Goal: Task Accomplishment & Management: Manage account settings

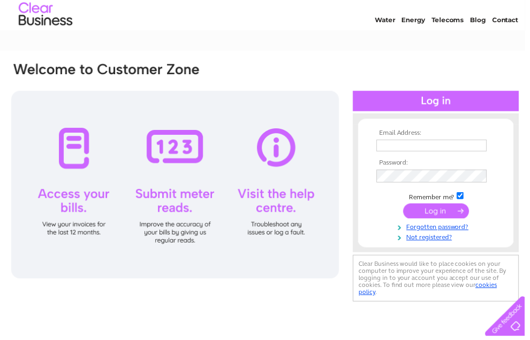
scroll to position [30, 0]
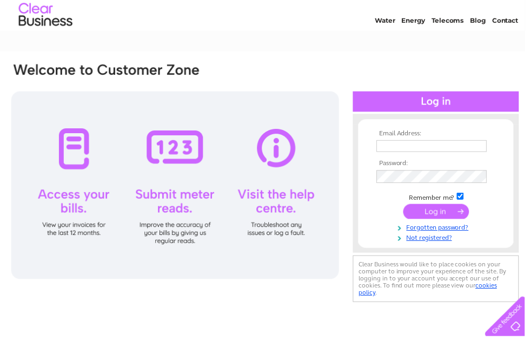
click at [422, 141] on input "text" at bounding box center [435, 147] width 111 height 12
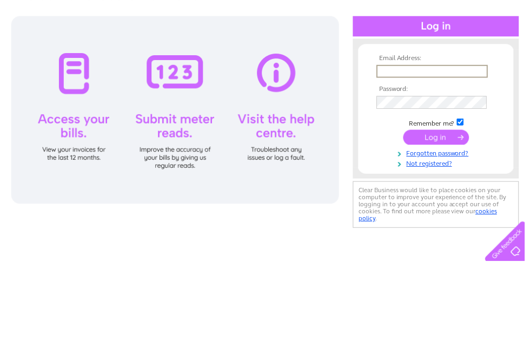
type input "[PERSON_NAME][EMAIL_ADDRESS][DOMAIN_NAME]"
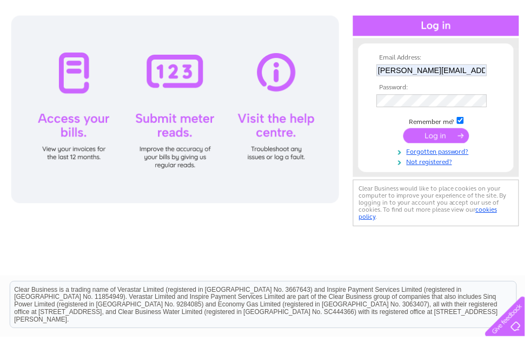
click at [457, 137] on input "submit" at bounding box center [440, 136] width 67 height 15
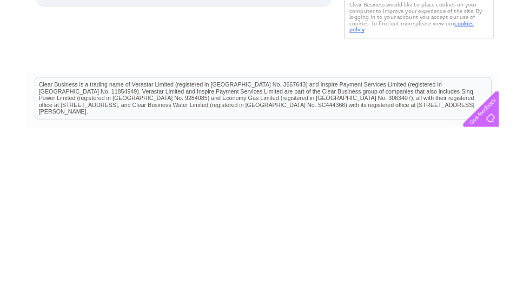
scroll to position [112, 0]
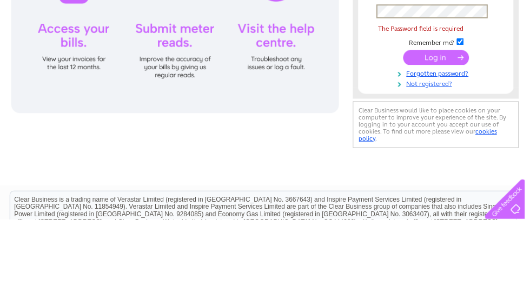
click at [458, 153] on link "Forgotten password?" at bounding box center [441, 158] width 123 height 10
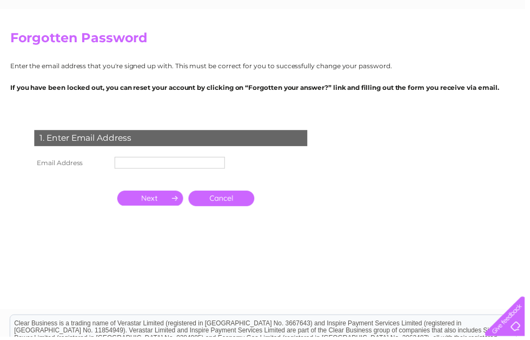
scroll to position [72, 0]
click at [179, 158] on input "text" at bounding box center [171, 164] width 111 height 12
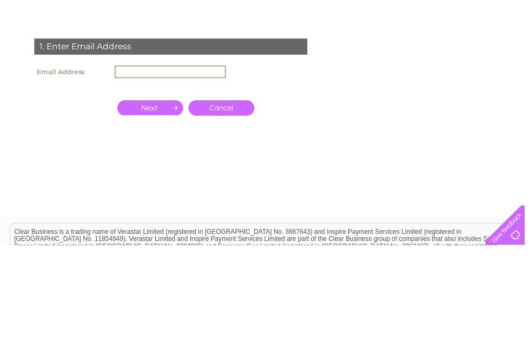
type input "[PERSON_NAME][EMAIL_ADDRESS][DOMAIN_NAME]"
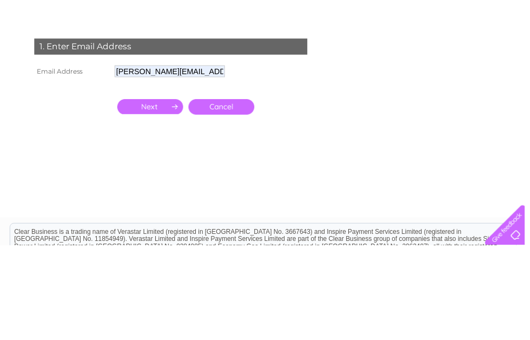
scroll to position [164, 0]
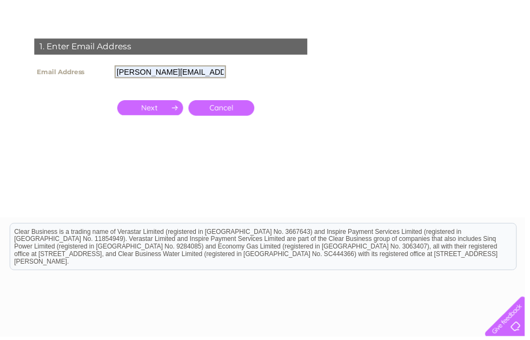
click at [158, 108] on input "button" at bounding box center [151, 108] width 67 height 15
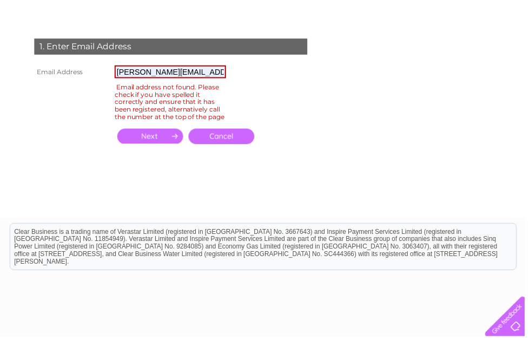
click at [163, 143] on input "button" at bounding box center [151, 137] width 67 height 15
click at [236, 138] on link "Cancel" at bounding box center [223, 138] width 67 height 16
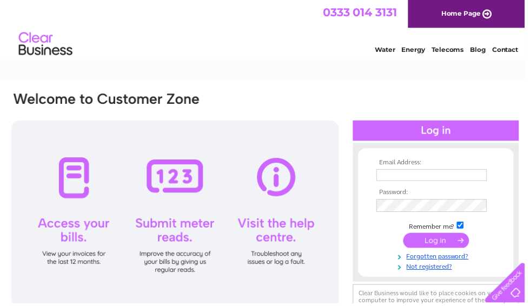
click at [425, 175] on input "text" at bounding box center [435, 177] width 111 height 12
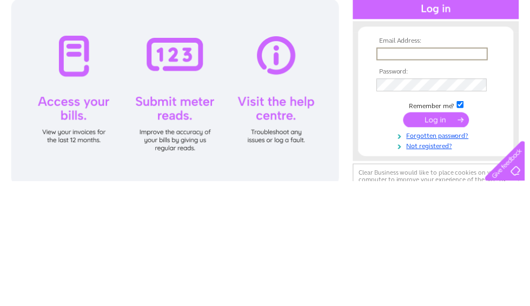
type input "[PERSON_NAME][EMAIL_ADDRESS][DOMAIN_NAME]"
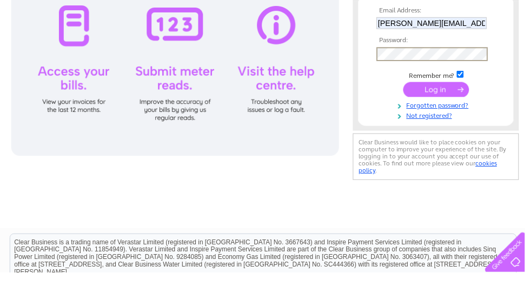
scroll to position [154, 0]
